Goal: Task Accomplishment & Management: Use online tool/utility

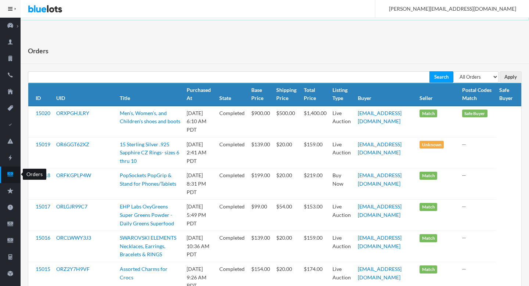
click at [7, 178] on ion-icon "cash" at bounding box center [10, 175] width 21 height 8
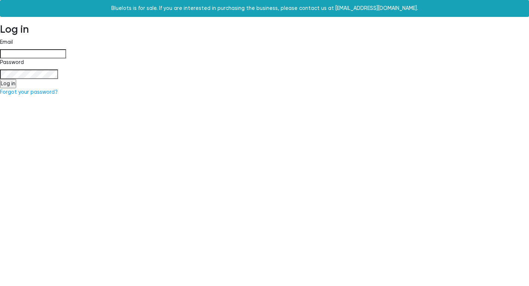
type input "[PERSON_NAME][EMAIL_ADDRESS][DOMAIN_NAME]"
click at [8, 86] on input "Log in" at bounding box center [8, 84] width 16 height 10
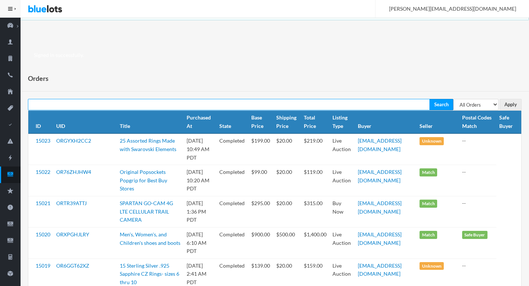
paste input "ORAKWCA2KL"
type input "ORAKWCA2KL"
click at [429, 99] on input "Search" at bounding box center [441, 104] width 24 height 11
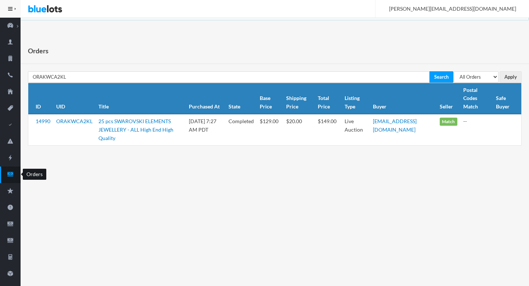
click at [7, 174] on icon "cash" at bounding box center [10, 174] width 21 height 7
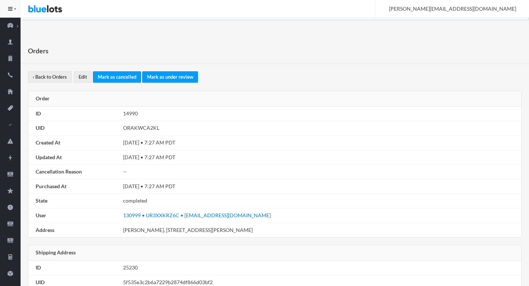
scroll to position [430, 0]
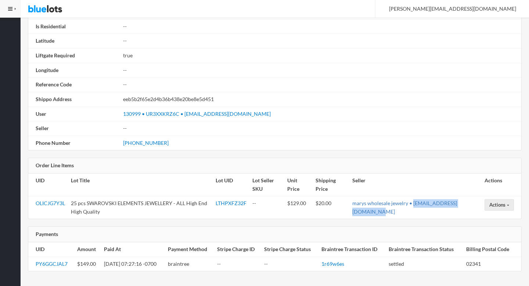
drag, startPoint x: 433, startPoint y: 214, endPoint x: 359, endPoint y: 211, distance: 73.5
click at [359, 211] on td "marys wholesale jewelry • marygemsjewelry@yahoo.com" at bounding box center [415, 207] width 132 height 23
copy link "marygemsjewelry@yahoo.com"
click at [244, 201] on link "LTHPXFZ32F" at bounding box center [231, 203] width 31 height 6
click at [506, 206] on button "Actions" at bounding box center [498, 204] width 29 height 11
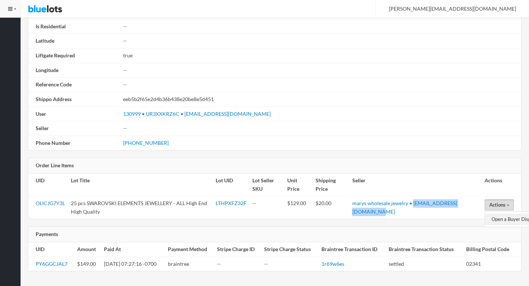
click at [498, 217] on link "Open a Buyer Dispute" at bounding box center [514, 218] width 59 height 11
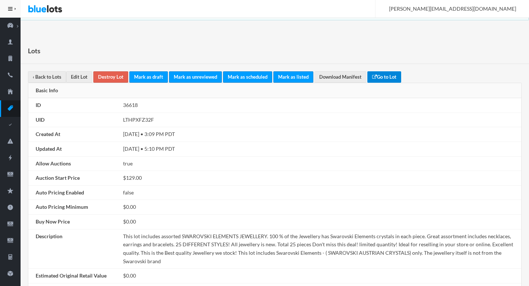
click at [390, 76] on link "Go to Lot" at bounding box center [384, 76] width 34 height 11
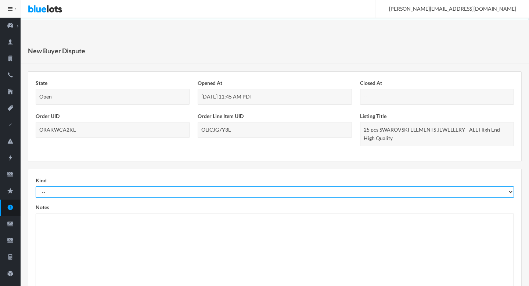
click at [93, 194] on select "-- Not As Described Not Received" at bounding box center [275, 191] width 478 height 11
select select "not_as_described"
click at [36, 186] on select "-- Not As Described Not Received" at bounding box center [275, 191] width 478 height 11
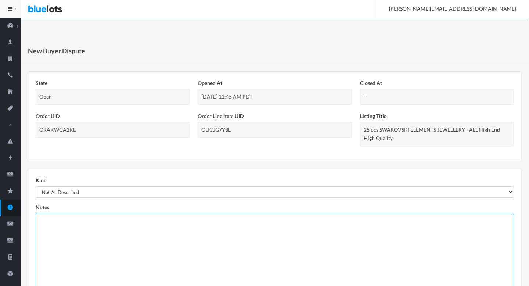
click at [91, 257] on textarea at bounding box center [275, 253] width 478 height 81
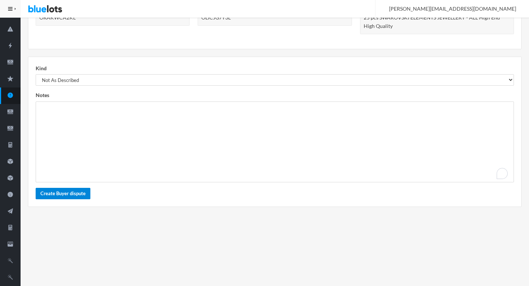
click at [70, 196] on button "Create Buyer dispute" at bounding box center [63, 193] width 55 height 11
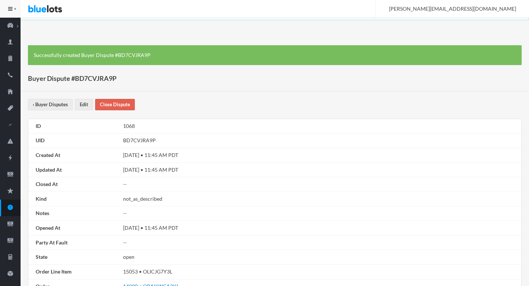
click at [148, 141] on td "BD7CVJRA9P" at bounding box center [320, 140] width 401 height 15
copy td "BD7CVJRA9P"
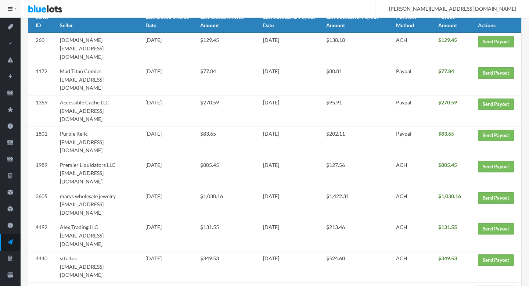
scroll to position [112, 0]
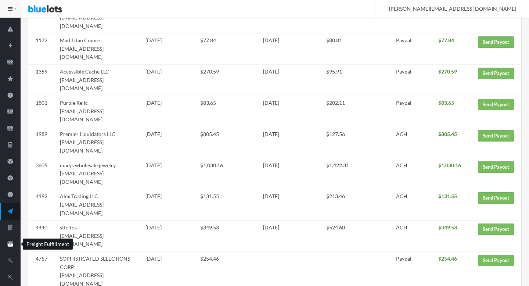
click at [4, 244] on icon "filing" at bounding box center [10, 244] width 21 height 7
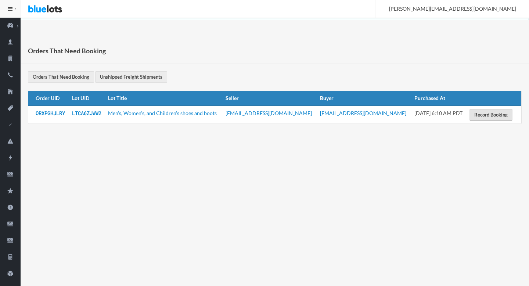
click at [495, 113] on link "Record Booking" at bounding box center [490, 114] width 43 height 11
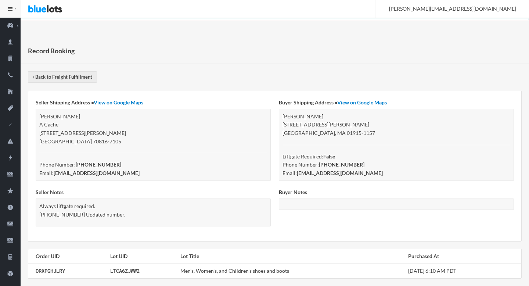
click at [44, 115] on div "Marie A Cache 4251 Rhoda Dr Baton Rouge, LA 70816-7105 Phone Number: (225) 333-…" at bounding box center [153, 145] width 235 height 72
copy div "Marie"
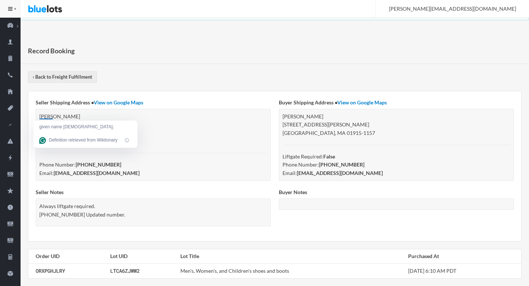
click at [76, 160] on div "Marie A Cache 4251 Rhoda Dr Baton Rouge, LA 70816-7105 Phone Number: (225) 333-…" at bounding box center [153, 145] width 235 height 72
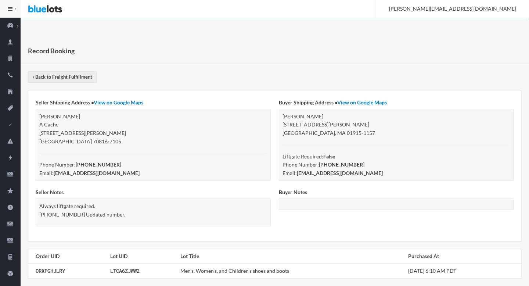
click at [53, 126] on div "Marie A Cache 4251 Rhoda Dr Baton Rouge, LA 70816-7105 Phone Number: (225) 333-…" at bounding box center [153, 145] width 235 height 72
drag, startPoint x: 53, startPoint y: 126, endPoint x: 39, endPoint y: 126, distance: 14.3
click at [39, 126] on div "Marie A Cache 4251 Rhoda Dr Baton Rouge, LA 70816-7105 Phone Number: (225) 333-…" at bounding box center [153, 145] width 235 height 72
copy div "A Cache"
click at [283, 113] on div "Peter Carter 32 Nelson Ave Beverly, MA 01915-1157 Liftgate Required: False Phon…" at bounding box center [396, 145] width 235 height 72
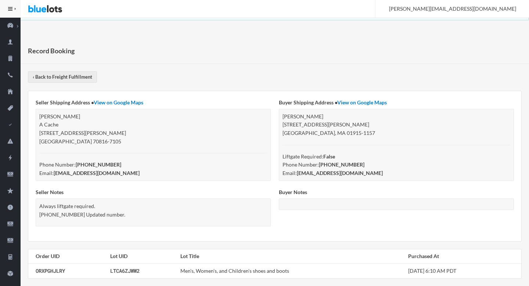
click at [285, 116] on div "Peter Carter 32 Nelson Ave Beverly, MA 01915-1157 Liftgate Required: False Phon…" at bounding box center [396, 145] width 235 height 72
drag, startPoint x: 285, startPoint y: 116, endPoint x: 296, endPoint y: 116, distance: 11.0
click at [296, 116] on div "Peter Carter 32 Nelson Ave Beverly, MA 01915-1157 Liftgate Required: False Phon…" at bounding box center [396, 145] width 235 height 72
copy div "Peter Carter"
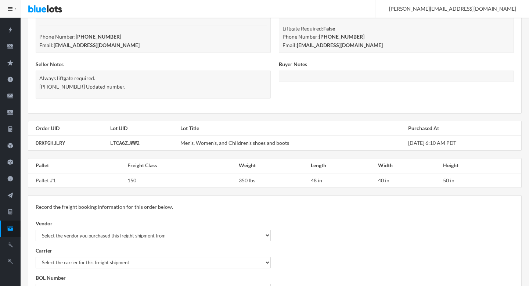
scroll to position [129, 0]
click at [53, 145] on td "ORXPGHJLRY" at bounding box center [67, 141] width 79 height 15
copy span "ORXPGHJLRY"
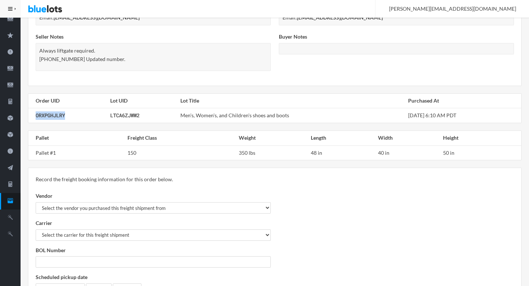
scroll to position [155, 0]
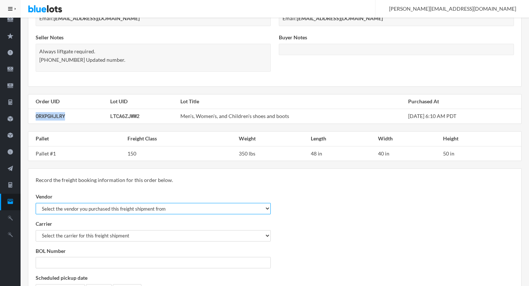
click at [255, 209] on select "Select the vendor you purchased this freight shipment from Unishippers Mothersh…" at bounding box center [153, 208] width 235 height 11
select select "Mothership"
click at [36, 203] on select "Select the vendor you purchased this freight shipment from Unishippers Mothersh…" at bounding box center [153, 208] width 235 height 11
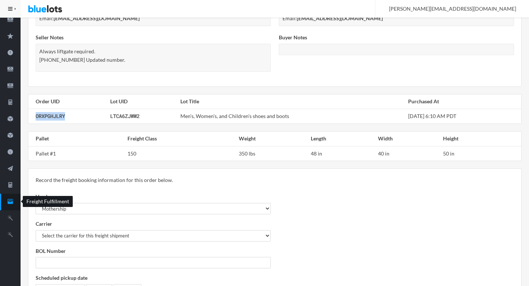
click at [12, 203] on icon "filing" at bounding box center [11, 201] width 6 height 5
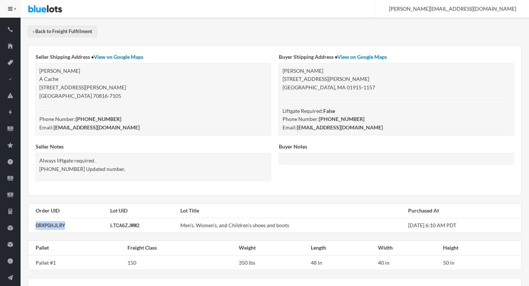
scroll to position [45, 0]
click at [43, 88] on div "Marie A Cache 4251 Rhoda Dr Baton Rouge, LA 70816-7105 Phone Number: (225) 333-…" at bounding box center [153, 100] width 235 height 72
drag, startPoint x: 43, startPoint y: 88, endPoint x: 71, endPoint y: 88, distance: 28.3
click at [71, 88] on div "Marie A Cache 4251 Rhoda Dr Baton Rouge, LA 70816-7105 Phone Number: (225) 333-…" at bounding box center [153, 100] width 235 height 72
copy div "4251 Rhoda Dr"
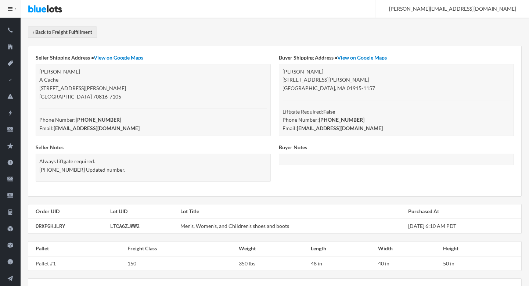
click at [311, 80] on div "Peter Carter 32 Nelson Ave Beverly, MA 01915-1157 Liftgate Required: False Phon…" at bounding box center [396, 100] width 235 height 72
drag, startPoint x: 311, startPoint y: 80, endPoint x: 286, endPoint y: 80, distance: 24.2
click at [286, 80] on div "Peter Carter 32 Nelson Ave Beverly, MA 01915-1157 Liftgate Required: False Phon…" at bounding box center [396, 100] width 235 height 72
copy div "32 Nelson Ave"
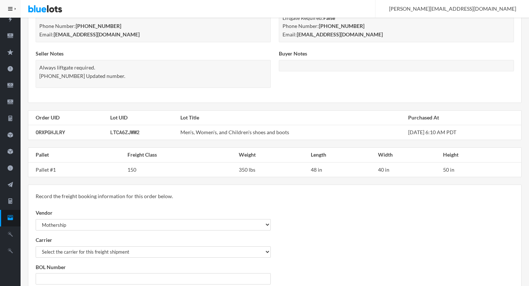
scroll to position [140, 0]
click at [243, 170] on td "350 lbs" at bounding box center [272, 168] width 72 height 15
copy td "350"
click at [62, 130] on span "ORXPGHJLRY" at bounding box center [50, 130] width 29 height 7
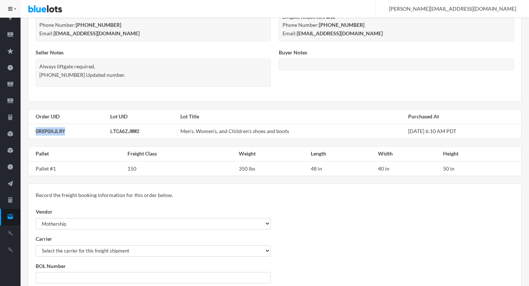
click at [62, 130] on span "ORXPGHJLRY" at bounding box center [50, 130] width 29 height 7
copy span "ORXPGHJLRY"
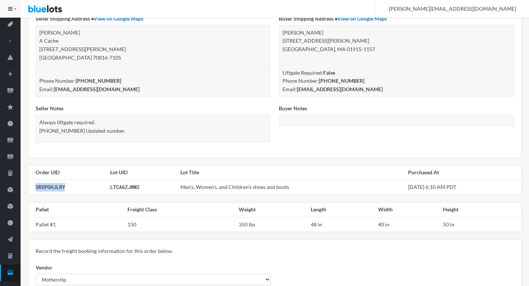
scroll to position [73, 0]
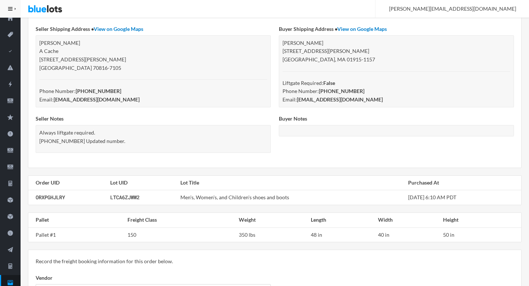
click at [287, 40] on div "Peter Carter 32 Nelson Ave Beverly, MA 01915-1157 Liftgate Required: False Phon…" at bounding box center [396, 71] width 235 height 72
drag, startPoint x: 287, startPoint y: 40, endPoint x: 306, endPoint y: 40, distance: 19.1
click at [306, 40] on div "Peter Carter 32 Nelson Ave Beverly, MA 01915-1157 Liftgate Required: False Phon…" at bounding box center [396, 71] width 235 height 72
copy div "Peter Carter"
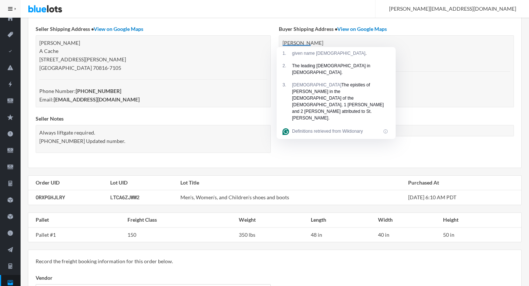
click at [349, 163] on div "Seller Shipping Address • View on Google Maps Marie A Cache 4251 Rhoda Dr Baton…" at bounding box center [274, 93] width 493 height 150
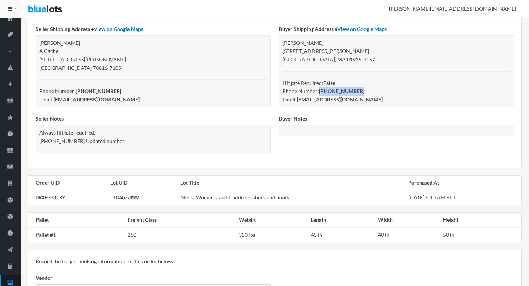
drag, startPoint x: 355, startPoint y: 92, endPoint x: 319, endPoint y: 93, distance: 36.0
click at [319, 93] on div "Peter Carter 32 Nelson Ave Beverly, MA 01915-1157 Liftgate Required: False Phon…" at bounding box center [396, 71] width 235 height 72
copy strong "(978) 828-6699"
click at [180, 197] on td "Men's, Women's, and Children's shoes and boots" at bounding box center [291, 197] width 228 height 15
drag, startPoint x: 180, startPoint y: 197, endPoint x: 278, endPoint y: 197, distance: 97.7
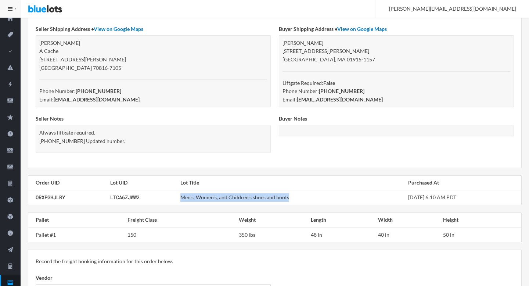
click at [278, 197] on td "Men's, Women's, and Children's shoes and boots" at bounding box center [291, 197] width 228 height 15
click at [64, 191] on td "ORXPGHJLRY" at bounding box center [67, 197] width 79 height 15
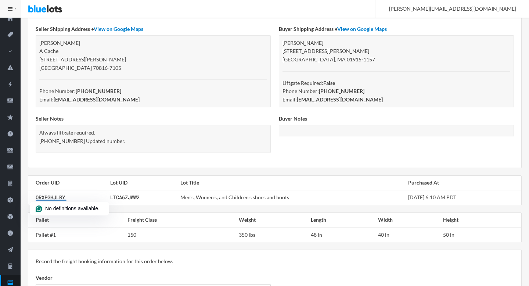
click at [340, 101] on strong "dracfire13@aol.com" at bounding box center [340, 99] width 86 height 6
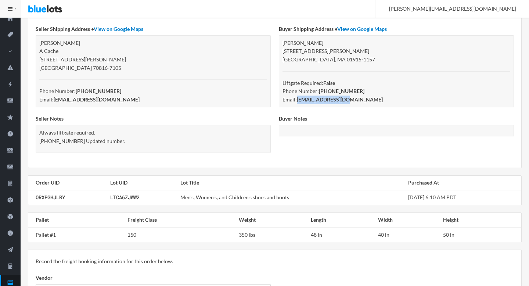
drag, startPoint x: 340, startPoint y: 101, endPoint x: 304, endPoint y: 99, distance: 36.0
click at [304, 99] on strong "dracfire13@aol.com" at bounding box center [340, 99] width 86 height 6
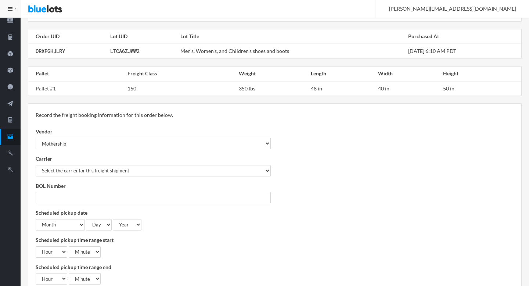
scroll to position [229, 0]
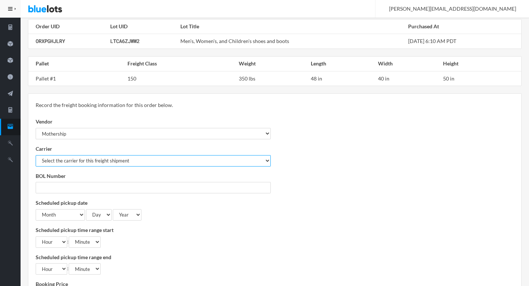
click at [202, 159] on select "Select the carrier for this freight shipment ABF Freight System Central Freight…" at bounding box center [153, 160] width 235 height 11
click at [36, 155] on select "Select the carrier for this freight shipment ABF Freight System Central Freight…" at bounding box center [153, 160] width 235 height 11
click at [129, 166] on select "Select the carrier for this freight shipment ABF Freight System Central Freight…" at bounding box center [153, 160] width 235 height 11
select select "Southeastern Freight Lines"
click at [36, 155] on select "Select the carrier for this freight shipment ABF Freight System Central Freight…" at bounding box center [153, 160] width 235 height 11
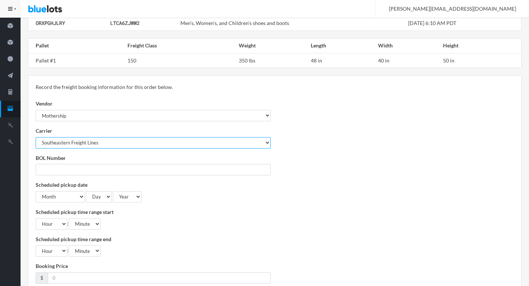
scroll to position [249, 0]
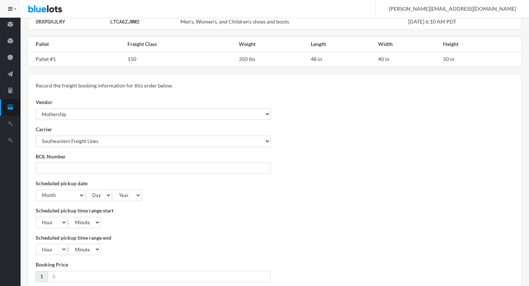
click at [43, 24] on span "ORXPGHJLRY" at bounding box center [50, 21] width 29 height 7
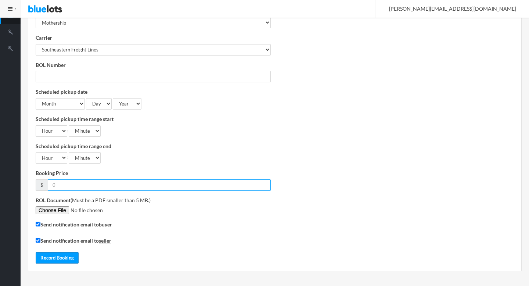
click at [79, 184] on input "number" at bounding box center [159, 184] width 223 height 11
paste input "545.98"
type input "545.98"
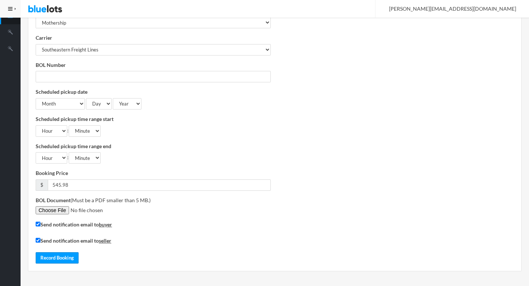
click at [274, 110] on div "Vendor Select the vendor you purchased this freight shipment from Unishippers M…" at bounding box center [153, 135] width 243 height 257
click at [75, 107] on select "Month 1 - January 2 - February 3 - March 4 - April 5 - May 6 - June 7 - July 8 …" at bounding box center [60, 103] width 49 height 11
select select "8"
click at [36, 98] on select "Month 1 - January 2 - February 3 - March 4 - April 5 - May 6 - June 7 - July 8 …" at bounding box center [60, 103] width 49 height 11
click at [97, 102] on select "Day 1 2 3 4 5 6 7 8 9 10 11 12 13 14 15 16 17 18 19 20 21 22 23 24 25 26 27 28 …" at bounding box center [99, 103] width 26 height 11
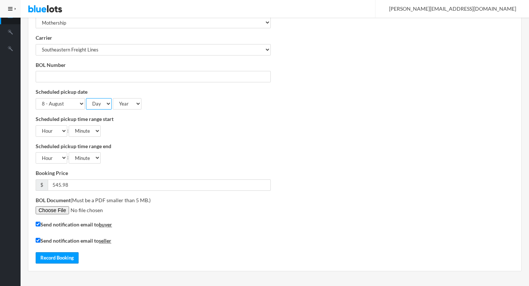
select select "27"
click at [86, 98] on select "Day 1 2 3 4 5 6 7 8 9 10 11 12 13 14 15 16 17 18 19 20 21 22 23 24 25 26 27 28 …" at bounding box center [99, 103] width 26 height 11
click at [126, 105] on select "Year 2024 2025 2026" at bounding box center [127, 103] width 29 height 11
select select "2025"
click at [113, 98] on select "Year 2024 2025 2026" at bounding box center [127, 103] width 29 height 11
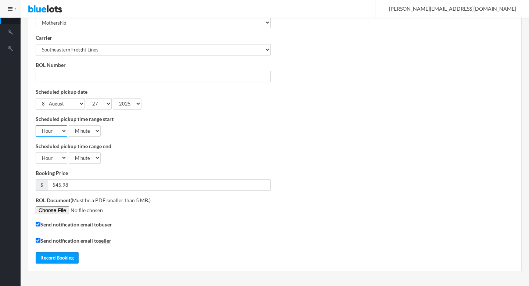
click at [47, 134] on select "Hour 12 AM 01 AM 02 AM 03 AM 04 AM 05 AM 06 AM 07 AM 08 AM 09 AM 10 AM 11 AM 12…" at bounding box center [52, 130] width 32 height 11
select select "11"
click at [36, 125] on select "Hour 12 AM 01 AM 02 AM 03 AM 04 AM 05 AM 06 AM 07 AM 08 AM 09 AM 10 AM 11 AM 12…" at bounding box center [52, 130] width 32 height 11
click at [55, 158] on select "Hour 12 AM 01 AM 02 AM 03 AM 04 AM 05 AM 06 AM 07 AM 08 AM 09 AM 10 AM 11 AM 12…" at bounding box center [52, 157] width 32 height 11
select select "16"
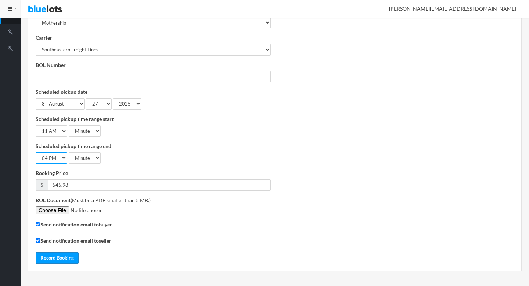
click at [36, 152] on select "Hour 12 AM 01 AM 02 AM 03 AM 04 AM 05 AM 06 AM 07 AM 08 AM 09 AM 10 AM 11 AM 12…" at bounding box center [52, 157] width 32 height 11
click at [95, 133] on select "Minute 00 30" at bounding box center [85, 130] width 32 height 11
select select "00"
click at [70, 125] on select "Minute 00 30" at bounding box center [85, 130] width 32 height 11
click at [94, 158] on select "Minute 00 30" at bounding box center [85, 157] width 32 height 11
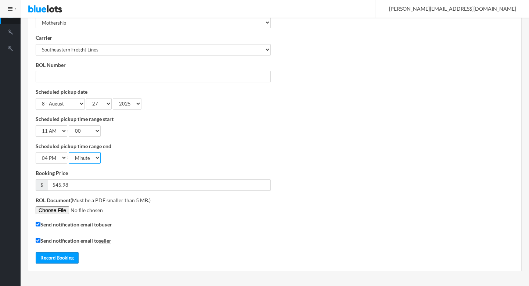
select select "00"
click at [70, 152] on select "Minute 00 30" at bounding box center [85, 157] width 32 height 11
click at [257, 161] on div "Scheduled pickup time range end Hour 12 AM 01 AM 02 AM 03 AM 04 AM 05 AM 06 AM …" at bounding box center [153, 153] width 235 height 22
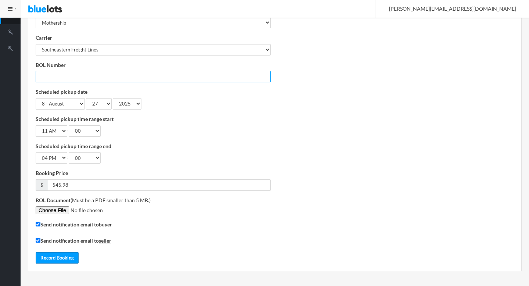
click at [91, 78] on input "BOL Number" at bounding box center [153, 76] width 235 height 11
paste input "MS3006052"
type input "MS3006052"
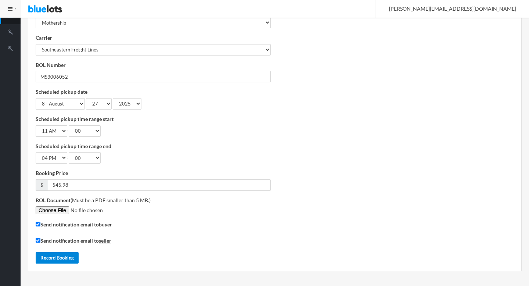
click at [54, 256] on button "Record Booking" at bounding box center [57, 257] width 43 height 11
click at [60, 209] on input "BOL Document" at bounding box center [86, 210] width 100 height 8
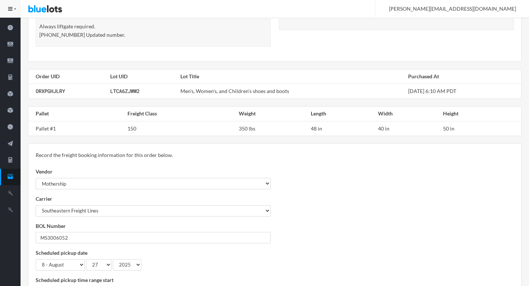
scroll to position [179, 0]
click at [50, 93] on span "ORXPGHJLRY" at bounding box center [50, 91] width 29 height 7
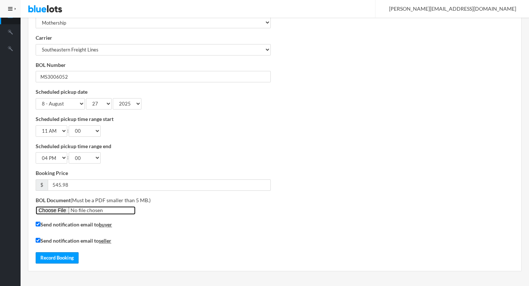
click at [58, 211] on input "BOL Document" at bounding box center [86, 210] width 100 height 8
type input "C:\fakepath\ORXPGHJLRY.pdf"
click at [62, 256] on button "Record Booking" at bounding box center [57, 257] width 43 height 11
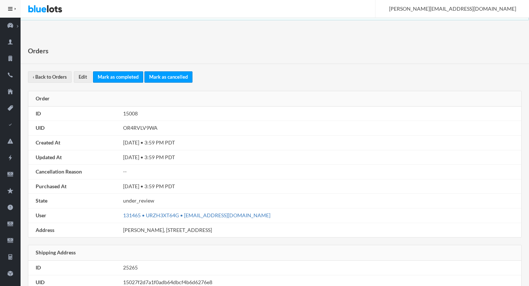
click at [200, 215] on link "131465 • URZH3XT64G • [EMAIL_ADDRESS][DOMAIN_NAME]" at bounding box center [196, 215] width 147 height 6
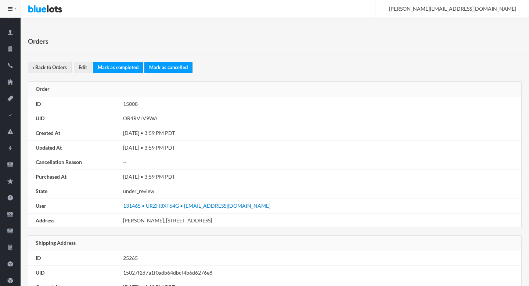
scroll to position [11, 0]
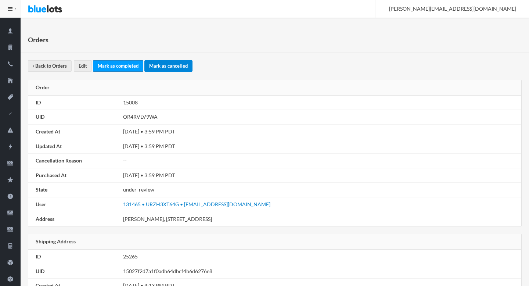
click at [159, 66] on link "Mark as cancelled" at bounding box center [168, 65] width 48 height 11
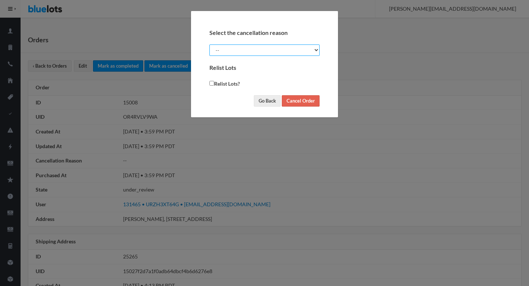
click at [273, 50] on select "-- Suspected Fraud Buyer Requested Seller Requested" at bounding box center [264, 49] width 110 height 11
select select "suspected_fraud"
click at [209, 44] on select "-- Suspected Fraud Buyer Requested Seller Requested" at bounding box center [264, 49] width 110 height 11
checkbox input "true"
click at [299, 103] on input "Cancel Order" at bounding box center [301, 100] width 38 height 11
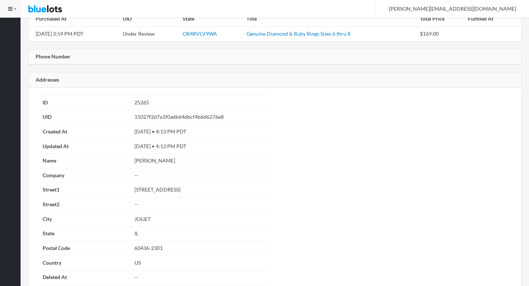
scroll to position [528, 0]
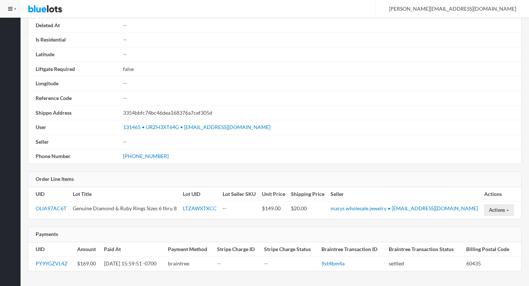
scroll to position [444, 0]
click at [56, 261] on link "PY9YGZVL4Z" at bounding box center [52, 263] width 32 height 6
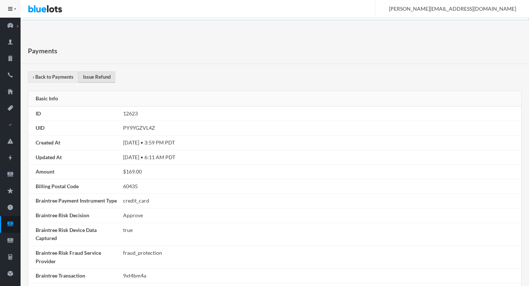
click at [90, 75] on link "Issue Refund" at bounding box center [96, 76] width 37 height 11
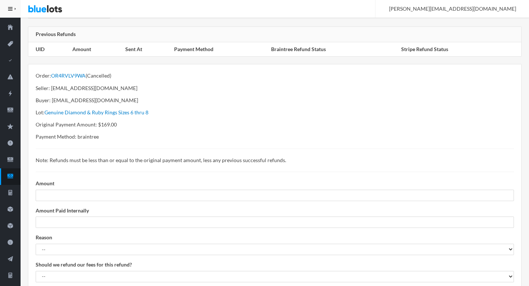
scroll to position [66, 0]
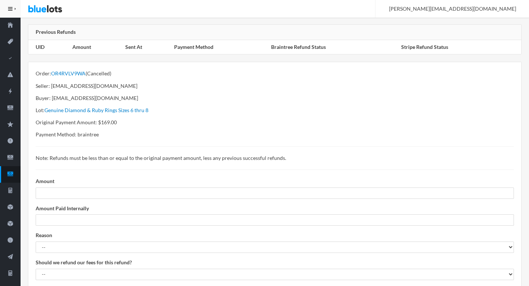
click at [108, 122] on p "Original Payment Amount: $169.00" at bounding box center [275, 122] width 478 height 8
copy p "169.00"
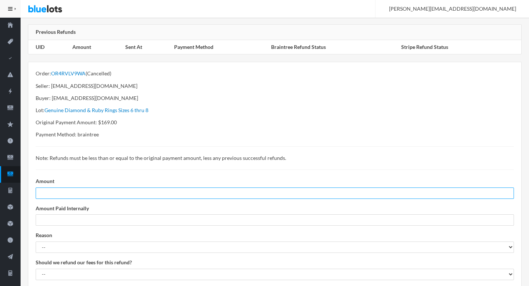
click at [83, 195] on input "number" at bounding box center [275, 192] width 478 height 11
paste input "169.00"
type input "169.00"
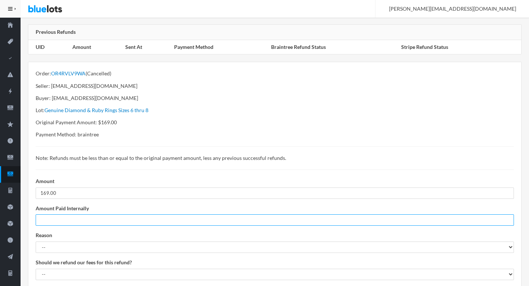
click at [69, 216] on input "number" at bounding box center [275, 219] width 478 height 11
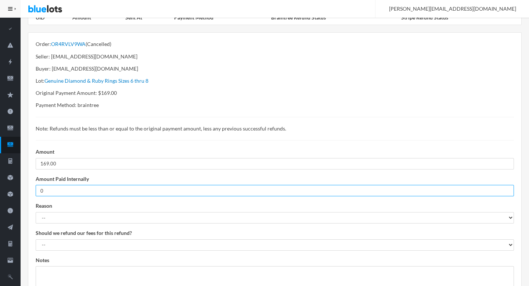
scroll to position [111, 0]
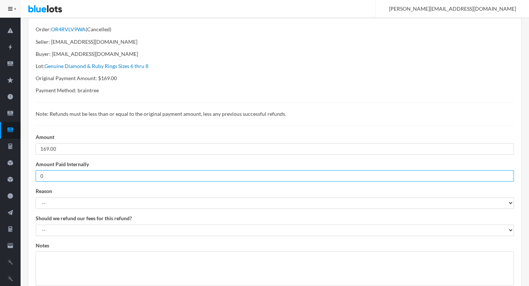
type input "0"
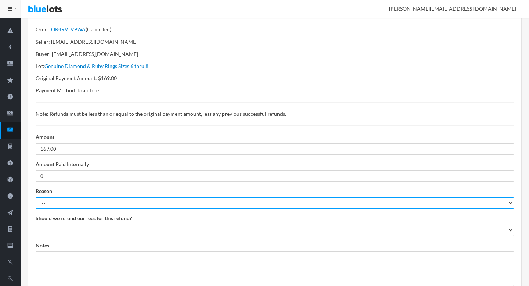
click at [79, 207] on select "-- Suspected Fraud Missing Items Damaged Items Shipping Loss Or Damage Customer…" at bounding box center [275, 202] width 478 height 11
select select "suspected_fraud"
click at [36, 197] on select "-- Suspected Fraud Missing Items Damaged Items Shipping Loss Or Damage Customer…" at bounding box center [275, 202] width 478 height 11
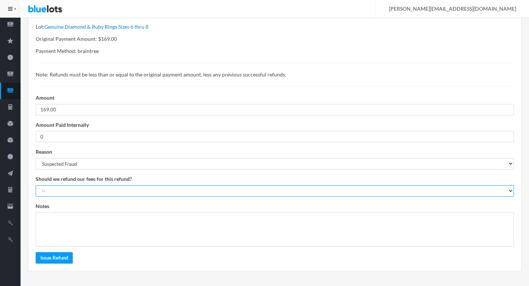
click at [75, 191] on select "-- YES - Refund commission and payment processing fee NO - Do not refund commis…" at bounding box center [275, 190] width 478 height 11
select select "1"
click at [36, 185] on select "-- YES - Refund commission and payment processing fee NO - Do not refund commis…" at bounding box center [275, 190] width 478 height 11
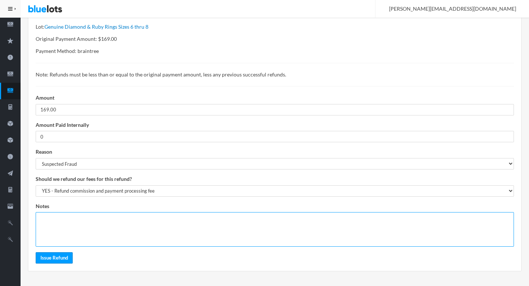
click at [88, 229] on textarea at bounding box center [275, 229] width 478 height 35
paste textarea "https://bluelots.zendesk.com/agent/tickets/14996"
type textarea "https://bluelots.zendesk.com/agent/tickets/14996"
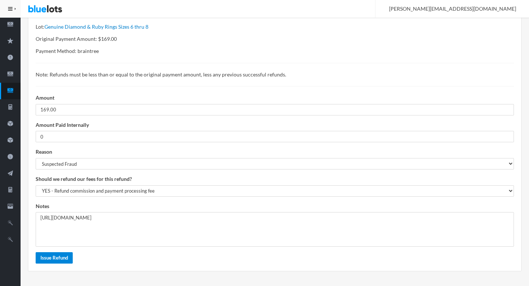
click at [65, 258] on input "Issue Refund" at bounding box center [54, 257] width 37 height 11
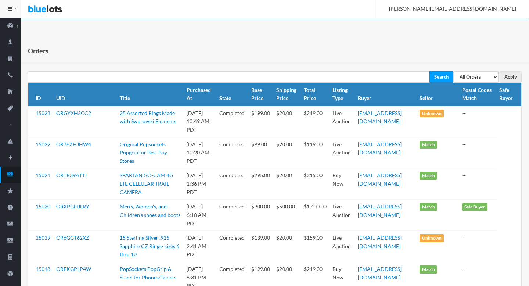
select select "pending"
click at [453, 71] on select "All Orders Pending Completed Under review Cancelled" at bounding box center [475, 76] width 45 height 11
click at [510, 78] on input "Apply" at bounding box center [510, 76] width 22 height 11
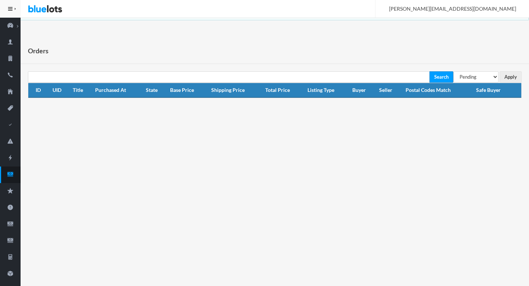
select select "under_review"
click at [453, 71] on select "All Orders Pending Completed Under review Cancelled" at bounding box center [475, 76] width 45 height 11
click at [516, 79] on input "Apply" at bounding box center [510, 76] width 22 height 11
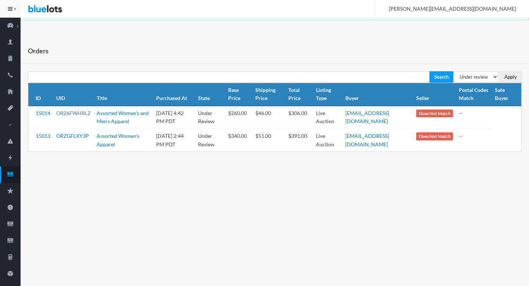
click at [71, 113] on link "OR26FWHRLZ" at bounding box center [73, 113] width 35 height 6
click at [72, 135] on link "ORZGFLXY3P" at bounding box center [72, 136] width 33 height 6
click at [15, 172] on icon "cash" at bounding box center [10, 174] width 21 height 7
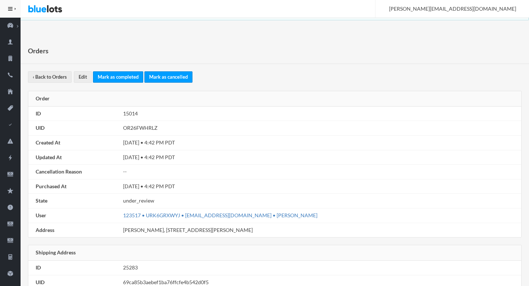
click at [247, 214] on link "123517 • URK6GRXWYJ • [EMAIL_ADDRESS][DOMAIN_NAME] • [PERSON_NAME]" at bounding box center [220, 215] width 194 height 6
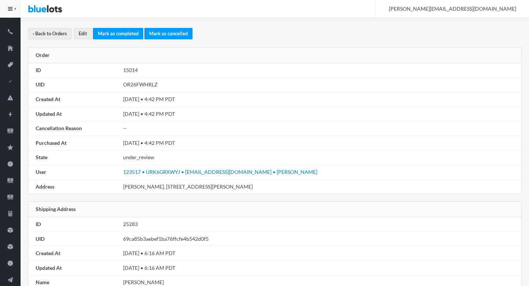
scroll to position [47, 0]
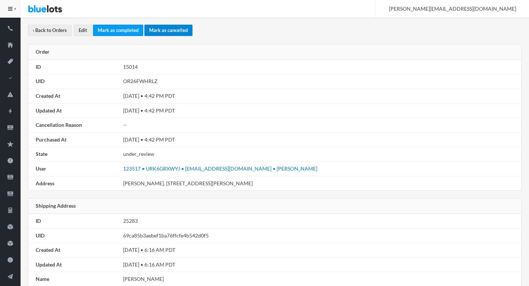
click at [167, 30] on link "Mark as cancelled" at bounding box center [168, 30] width 48 height 11
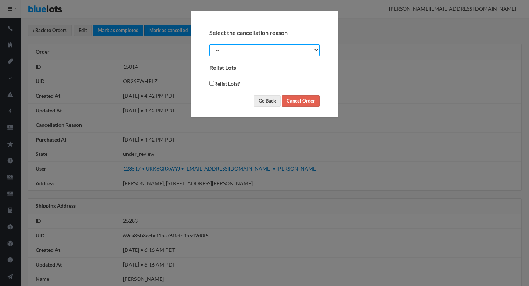
click at [266, 49] on select "-- Suspected Fraud Buyer Requested Seller Requested" at bounding box center [264, 49] width 110 height 11
select select "suspected_fraud"
click at [209, 44] on select "-- Suspected Fraud Buyer Requested Seller Requested" at bounding box center [264, 49] width 110 height 11
checkbox input "true"
click at [299, 102] on input "Cancel Order" at bounding box center [301, 100] width 38 height 11
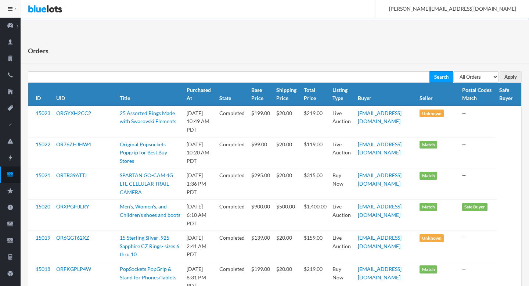
click at [477, 87] on th "Postal Codes Match" at bounding box center [477, 94] width 37 height 23
click at [483, 77] on select "All Orders Pending Completed Under review Cancelled" at bounding box center [475, 76] width 45 height 11
select select "under_review"
click at [453, 71] on select "All Orders Pending Completed Under review Cancelled" at bounding box center [475, 76] width 45 height 11
click at [504, 73] on input "Apply" at bounding box center [510, 76] width 22 height 11
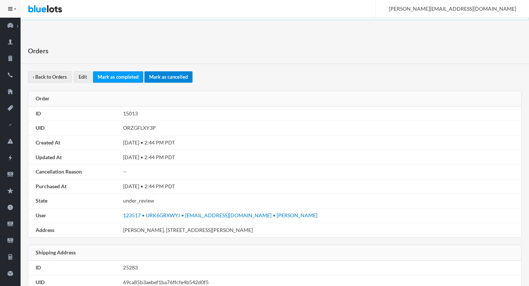
click at [162, 76] on link "Mark as cancelled" at bounding box center [168, 76] width 48 height 11
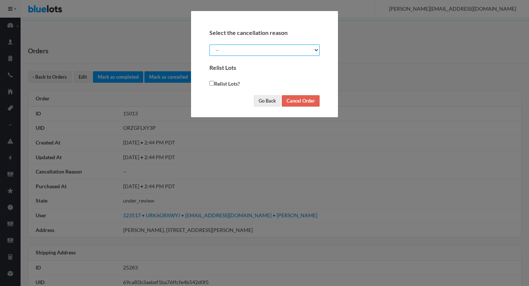
click at [277, 53] on select "-- Suspected Fraud Buyer Requested Seller Requested" at bounding box center [264, 49] width 110 height 11
select select "suspected_fraud"
click at [209, 44] on select "-- Suspected Fraud Buyer Requested Seller Requested" at bounding box center [264, 49] width 110 height 11
checkbox input "true"
click at [313, 100] on input "Cancel Order" at bounding box center [301, 100] width 38 height 11
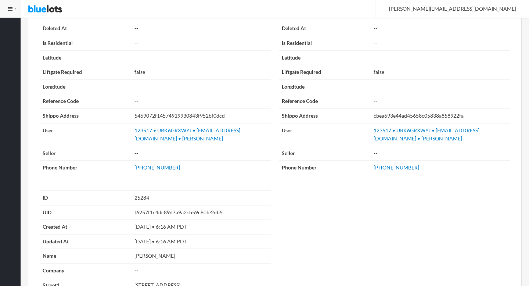
scroll to position [1007, 0]
click at [153, 168] on link "[PHONE_NUMBER]" at bounding box center [157, 166] width 46 height 6
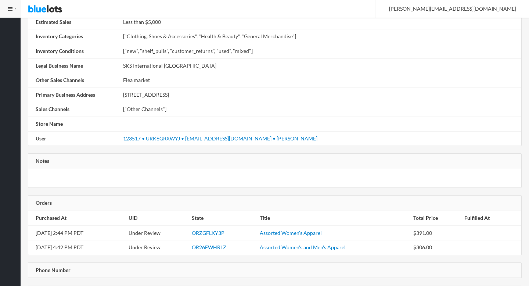
scroll to position [365, 0]
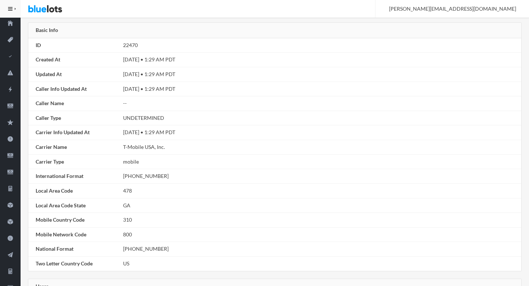
scroll to position [67, 0]
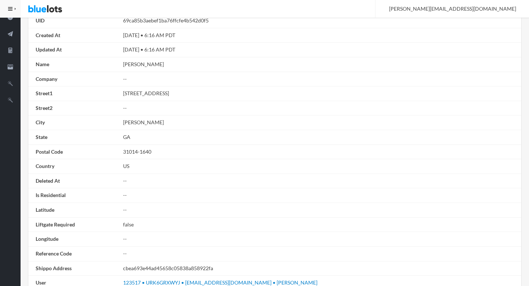
scroll to position [444, 0]
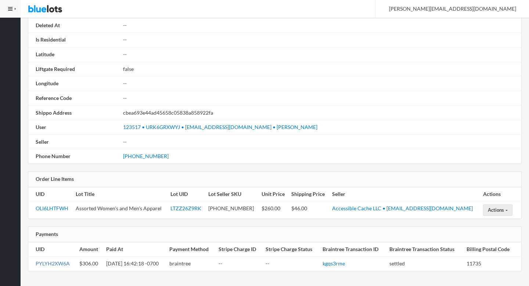
click at [47, 264] on link "PYLYH2XW6A" at bounding box center [53, 263] width 34 height 6
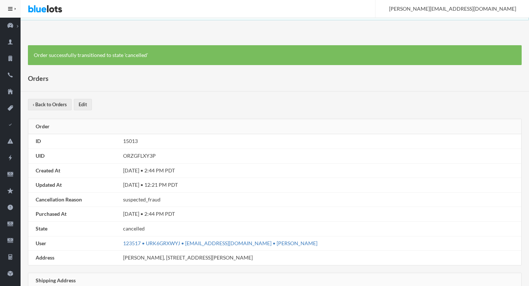
click at [202, 242] on link "123517 • URK6GRXWYJ • [EMAIL_ADDRESS][DOMAIN_NAME] • [PERSON_NAME]" at bounding box center [220, 243] width 194 height 6
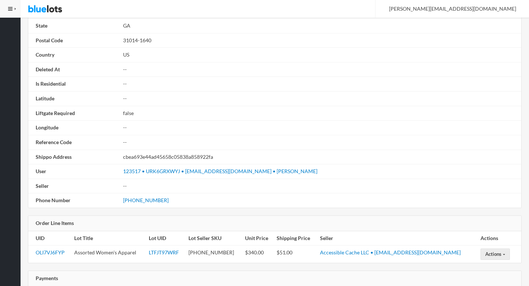
scroll to position [444, 0]
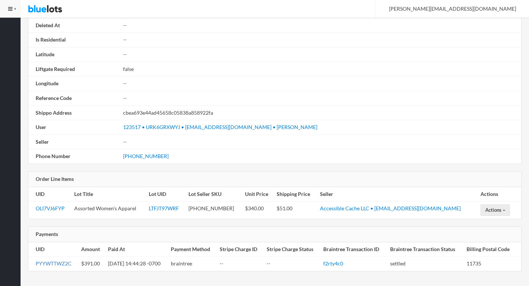
click at [55, 264] on link "PYYWTTWZ2C" at bounding box center [54, 263] width 36 height 6
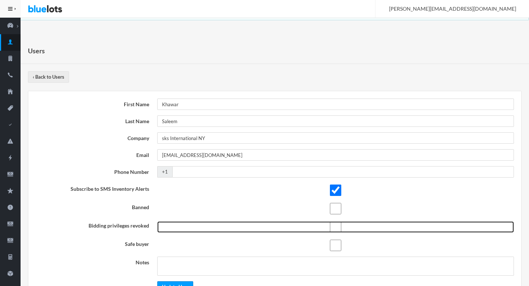
click at [334, 229] on input "checkbox" at bounding box center [335, 226] width 357 height 11
checkbox input "true"
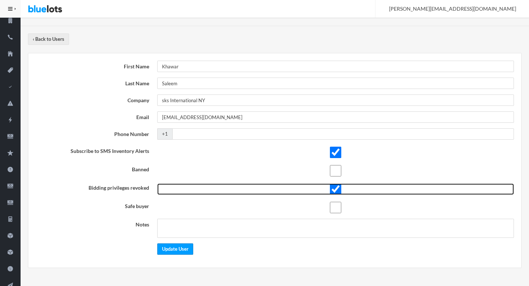
scroll to position [37, 0]
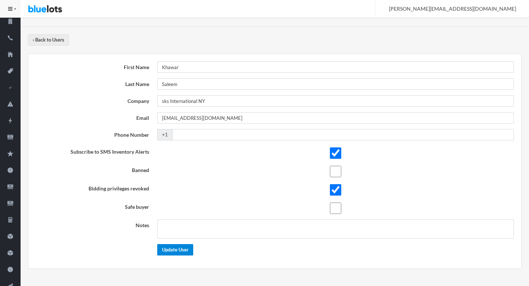
click at [173, 248] on input "Update User" at bounding box center [175, 249] width 36 height 11
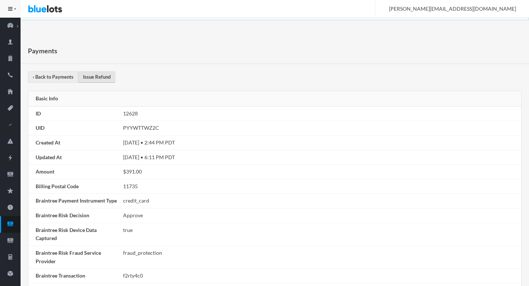
click at [95, 80] on link "Issue Refund" at bounding box center [96, 76] width 37 height 11
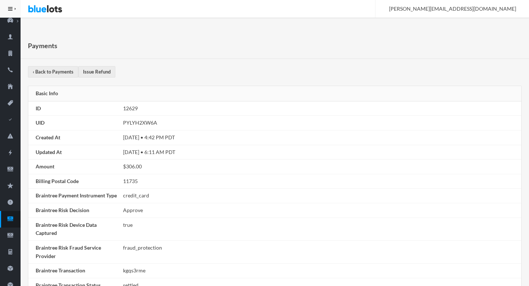
scroll to position [3, 0]
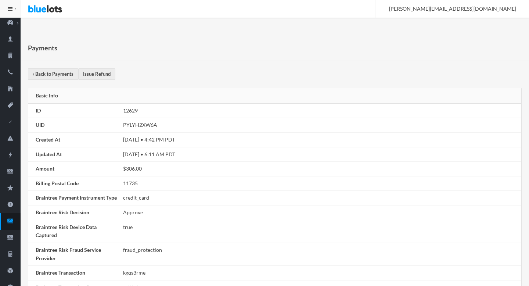
click at [98, 75] on link "Issue Refund" at bounding box center [96, 73] width 37 height 11
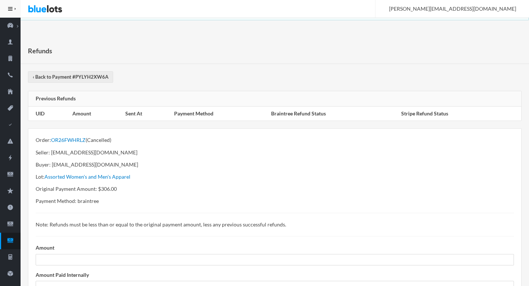
click at [108, 189] on p "Original Payment Amount: $306.00" at bounding box center [275, 189] width 478 height 8
copy p "306.00"
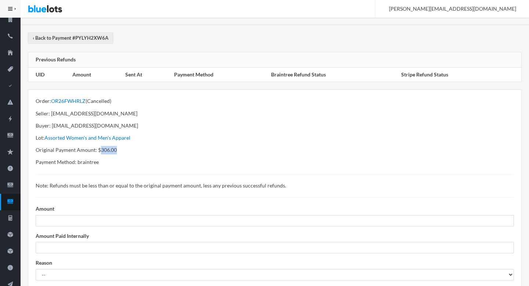
scroll to position [103, 0]
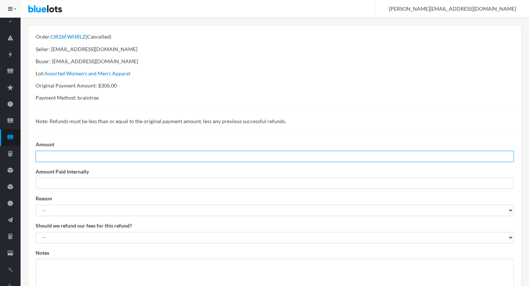
click at [70, 152] on input "number" at bounding box center [275, 156] width 478 height 11
paste input "306.00"
type input "306.00"
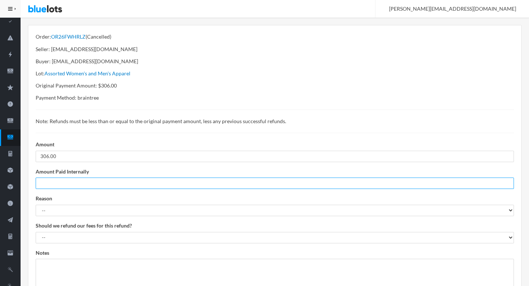
click at [65, 182] on input "number" at bounding box center [275, 182] width 478 height 11
type input "0"
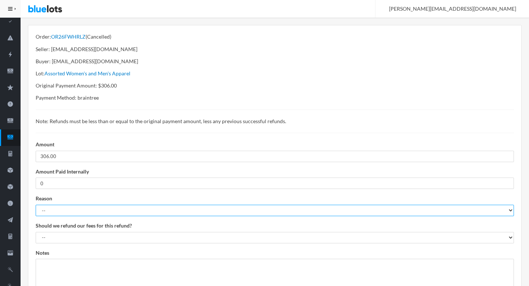
click at [66, 207] on select "-- Suspected Fraud Missing Items Damaged Items Shipping Loss Or Damage Customer…" at bounding box center [275, 210] width 478 height 11
select select "suspected_fraud"
click at [36, 205] on select "-- Suspected Fraud Missing Items Damaged Items Shipping Loss Or Damage Customer…" at bounding box center [275, 210] width 478 height 11
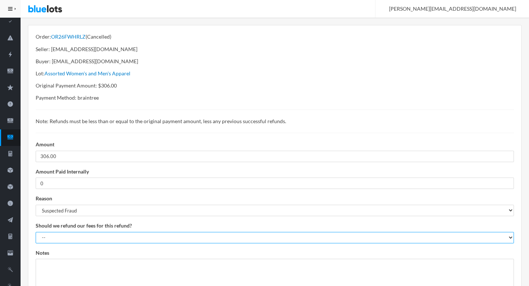
click at [61, 241] on select "-- YES - Refund commission and payment processing fee NO - Do not refund commis…" at bounding box center [275, 237] width 478 height 11
select select "1"
click at [36, 232] on select "-- YES - Refund commission and payment processing fee NO - Do not refund commis…" at bounding box center [275, 237] width 478 height 11
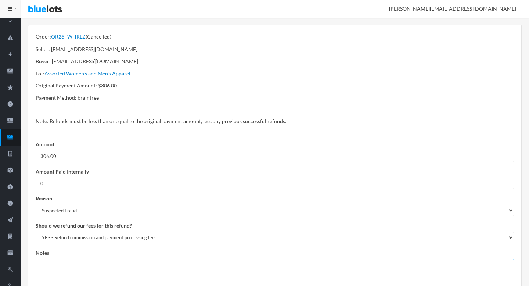
click at [58, 271] on textarea at bounding box center [275, 275] width 478 height 35
paste textarea "https://bluelots.zendesk.com/agent/tickets/15011"
type textarea "https://bluelots.zendesk.com/agent/tickets/15011"
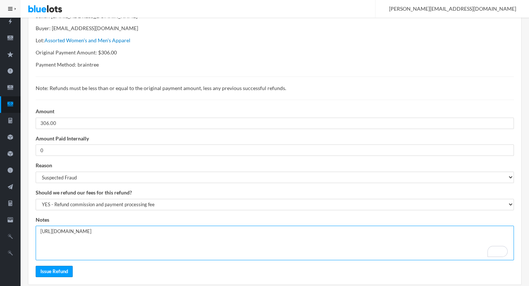
scroll to position [150, 0]
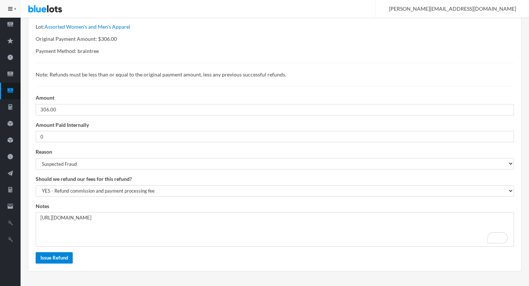
click at [50, 257] on input "Issue Refund" at bounding box center [54, 257] width 37 height 11
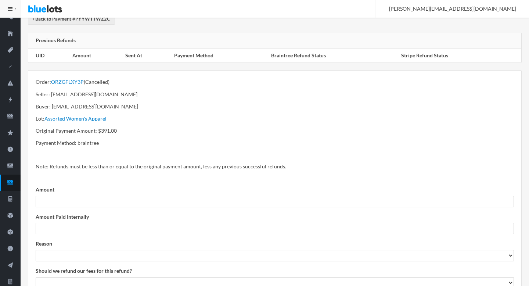
scroll to position [141, 0]
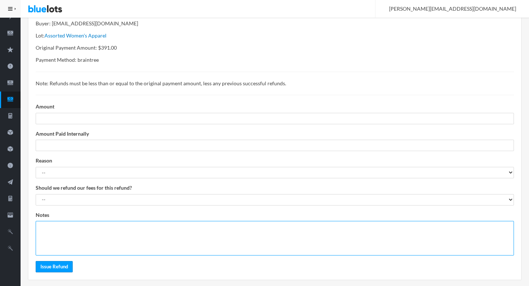
click at [99, 234] on textarea at bounding box center [275, 238] width 478 height 35
paste textarea "[URL][DOMAIN_NAME]"
type textarea "[URL][DOMAIN_NAME]"
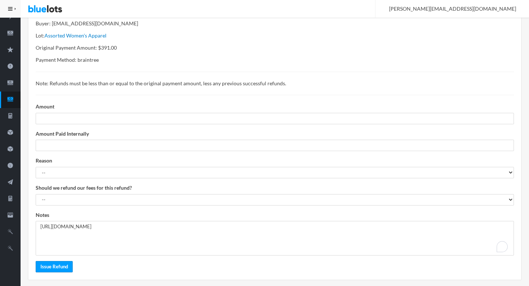
click at [103, 50] on p "Original Payment Amount: $391.00" at bounding box center [275, 48] width 478 height 8
copy p "391.00"
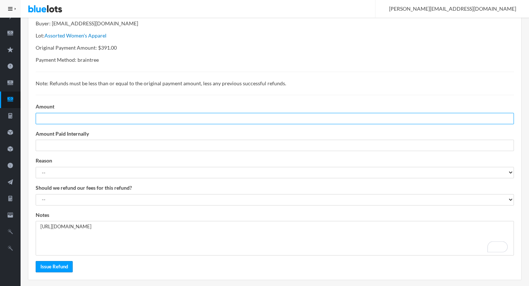
click at [67, 120] on input "number" at bounding box center [275, 118] width 478 height 11
paste input "391.00"
type input "391.00"
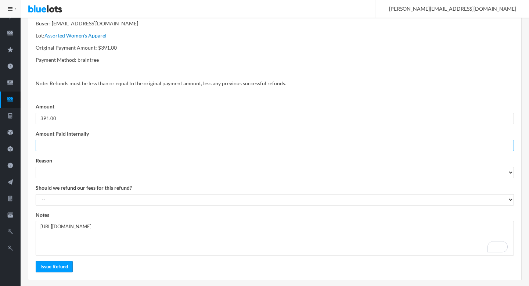
click at [62, 144] on input "number" at bounding box center [275, 145] width 478 height 11
type input "0"
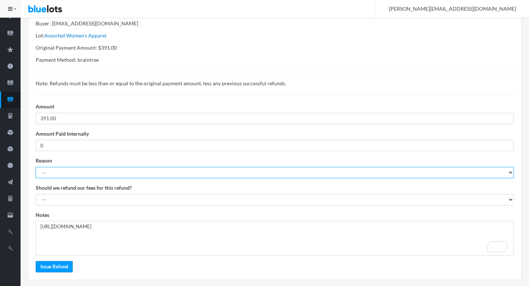
click at [53, 173] on select "-- Suspected Fraud Missing Items Damaged Items Shipping Loss Or Damage Customer…" at bounding box center [275, 172] width 478 height 11
select select "suspected_fraud"
click at [36, 167] on select "-- Suspected Fraud Missing Items Damaged Items Shipping Loss Or Damage Customer…" at bounding box center [275, 172] width 478 height 11
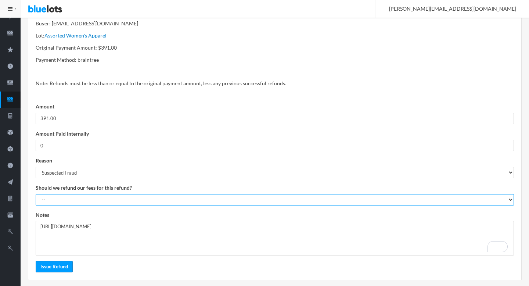
click at [57, 197] on select "-- YES - Refund commission and payment processing fee NO - Do not refund commis…" at bounding box center [275, 199] width 478 height 11
select select "1"
click at [36, 194] on select "-- YES - Refund commission and payment processing fee NO - Do not refund commis…" at bounding box center [275, 199] width 478 height 11
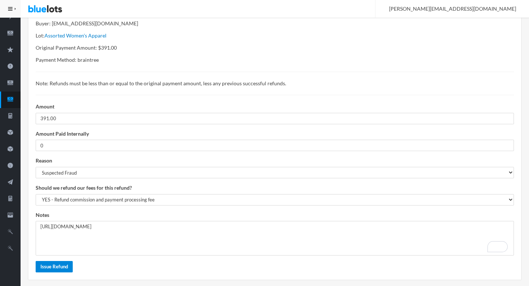
click at [53, 270] on input "Issue Refund" at bounding box center [54, 266] width 37 height 11
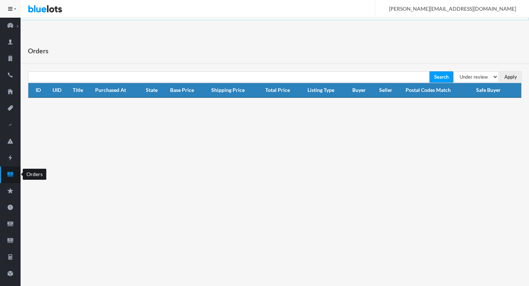
click at [14, 174] on icon "cash" at bounding box center [10, 174] width 21 height 7
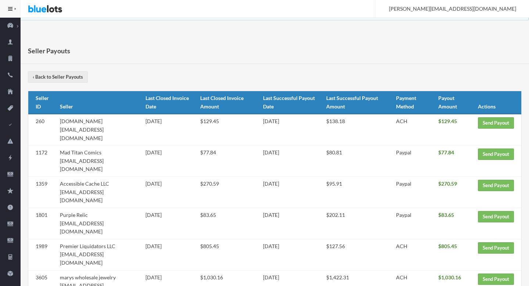
scroll to position [112, 0]
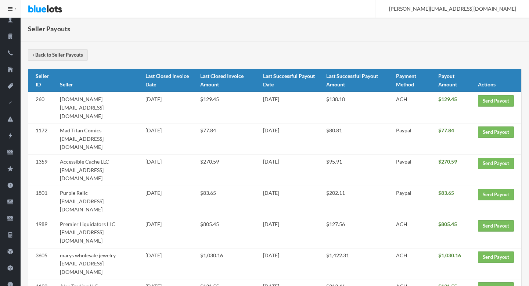
scroll to position [20, 0]
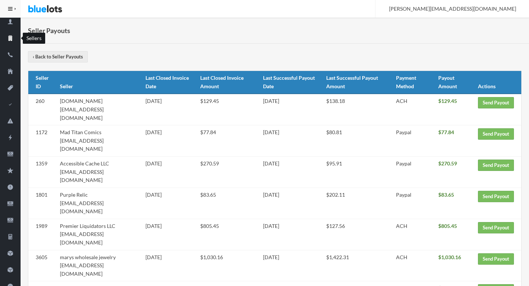
click at [15, 36] on icon "business" at bounding box center [10, 38] width 21 height 7
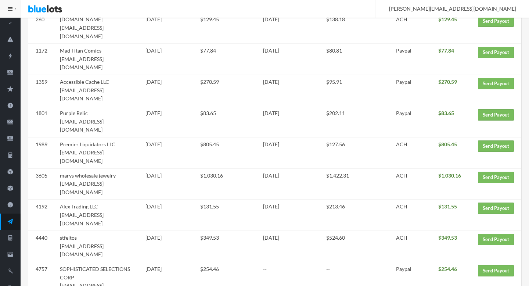
scroll to position [112, 0]
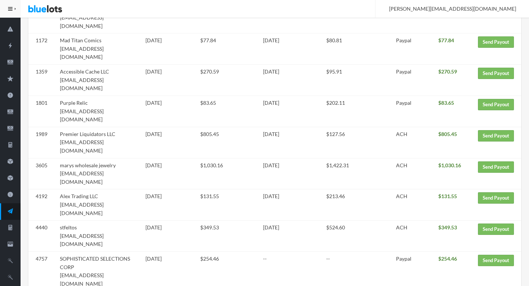
click at [133, 252] on td "SOPHISTICATED SELECTIONS CORP info@sophisticatedselections.com" at bounding box center [100, 271] width 86 height 39
drag, startPoint x: 133, startPoint y: 209, endPoint x: 66, endPoint y: 208, distance: 67.6
click at [66, 252] on td "SOPHISTICATED SELECTIONS CORP info@sophisticatedselections.com" at bounding box center [100, 271] width 86 height 39
copy td "[EMAIL_ADDRESS][DOMAIN_NAME]"
click at [496, 254] on link "Send Payout" at bounding box center [496, 259] width 36 height 11
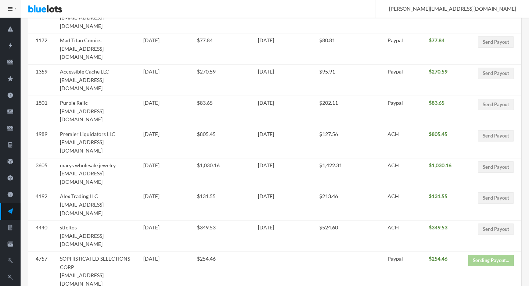
click at [98, 220] on td "stfeltos stfeltos@yahoo.com" at bounding box center [99, 235] width 84 height 31
drag, startPoint x: 98, startPoint y: 176, endPoint x: 64, endPoint y: 178, distance: 34.2
click at [64, 220] on td "stfeltos stfeltos@yahoo.com" at bounding box center [99, 235] width 84 height 31
copy td "stfeltos@yahoo.com"
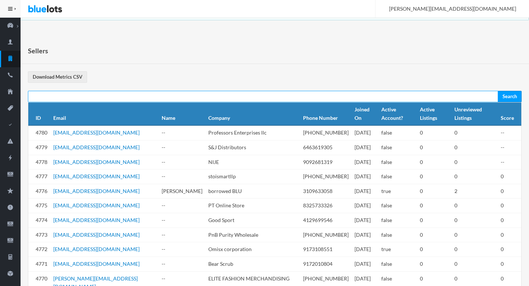
paste input "[EMAIL_ADDRESS][DOMAIN_NAME]"
type input "[EMAIL_ADDRESS][DOMAIN_NAME]"
click at [498, 91] on input "Search" at bounding box center [510, 96] width 24 height 11
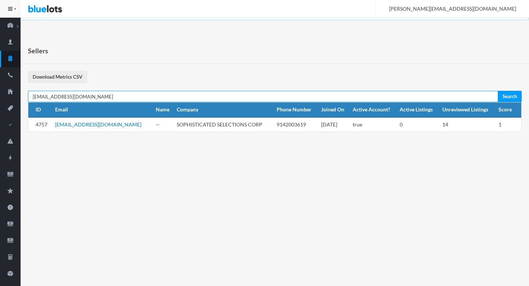
click at [131, 92] on input "[EMAIL_ADDRESS][DOMAIN_NAME]" at bounding box center [263, 96] width 470 height 11
paste input "[EMAIL_ADDRESS]"
type input "[EMAIL_ADDRESS][DOMAIN_NAME]"
click at [498, 91] on input "Search" at bounding box center [510, 96] width 24 height 11
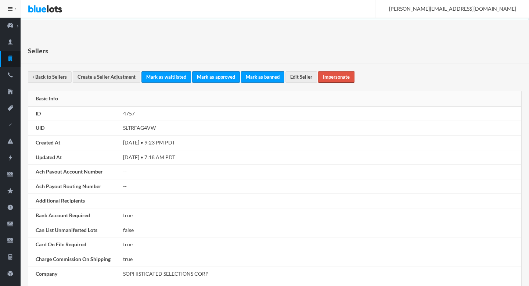
click at [331, 76] on link "Impersonate" at bounding box center [336, 76] width 36 height 11
